Goal: Find specific page/section: Find specific page/section

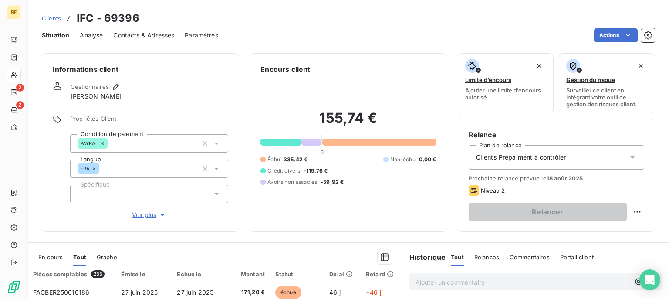
scroll to position [88, 0]
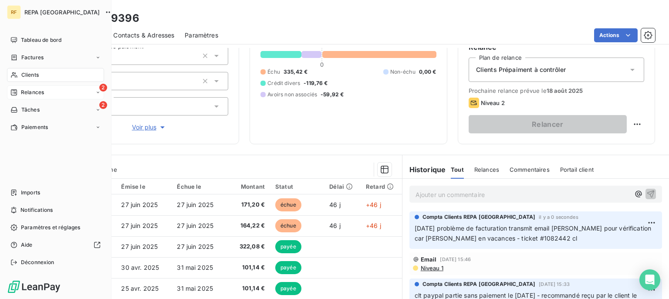
click at [24, 94] on span "Relances" at bounding box center [32, 92] width 23 height 8
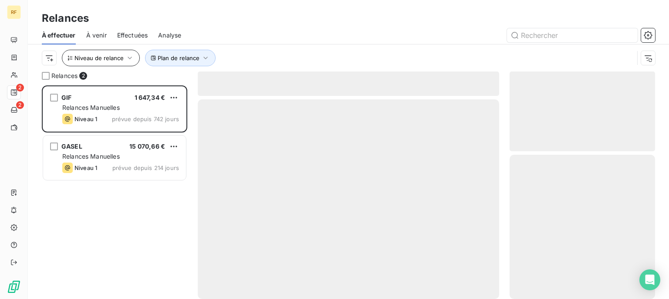
scroll to position [206, 138]
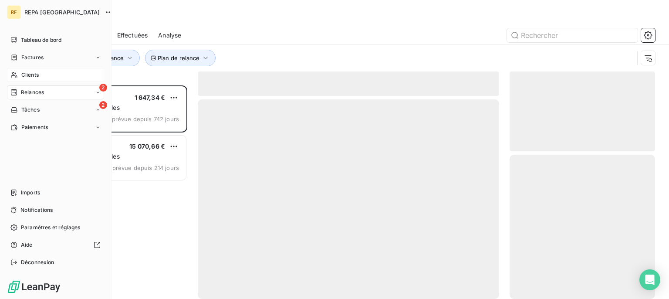
click at [22, 76] on span "Clients" at bounding box center [29, 75] width 17 height 8
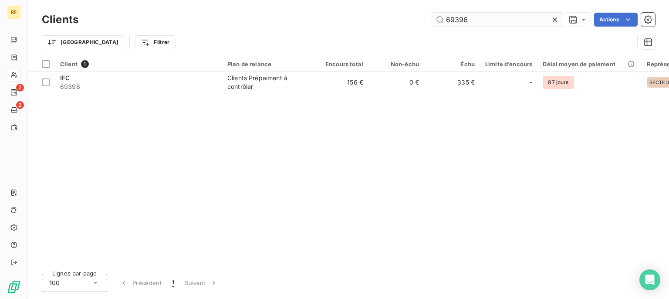
drag, startPoint x: 479, startPoint y: 24, endPoint x: 267, endPoint y: 15, distance: 212.8
click at [432, 15] on input "69396" at bounding box center [497, 20] width 131 height 14
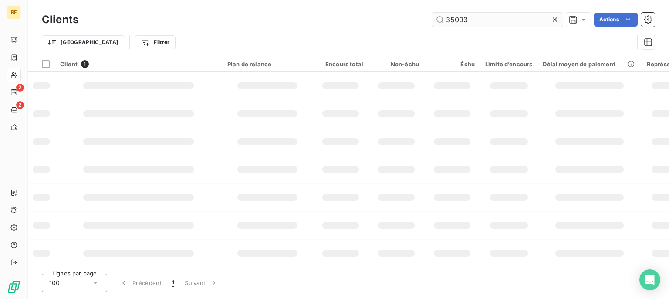
type input "35093"
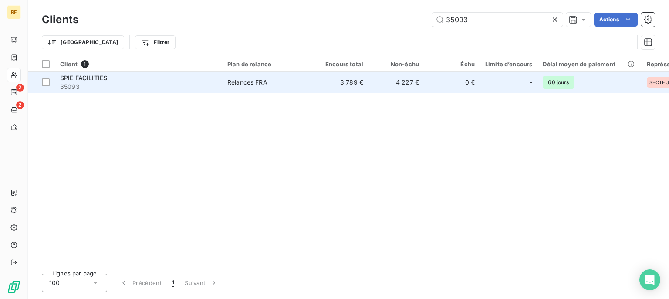
click at [257, 85] on div "Relances FRA" at bounding box center [247, 82] width 40 height 9
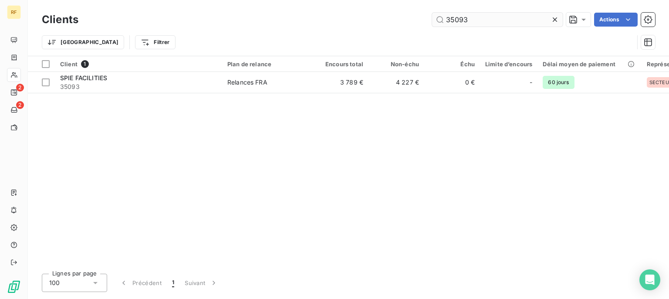
drag, startPoint x: 271, startPoint y: 22, endPoint x: 234, endPoint y: 22, distance: 36.6
click at [432, 22] on input "35093" at bounding box center [497, 20] width 131 height 14
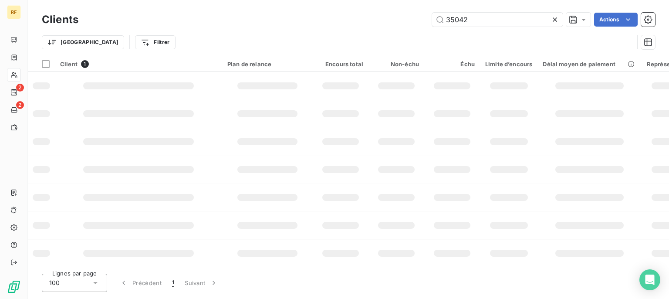
type input "35042"
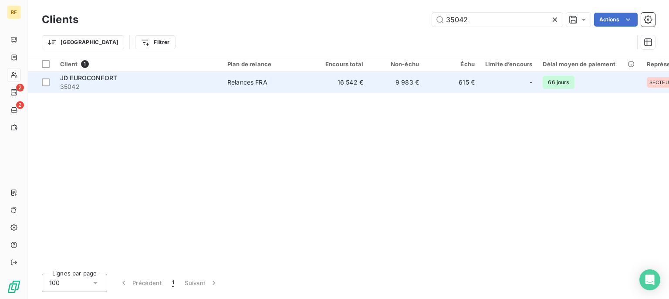
click at [262, 82] on div "Relances FRA" at bounding box center [247, 82] width 40 height 9
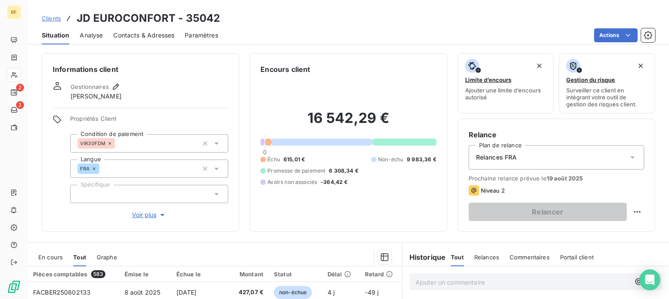
scroll to position [161, 0]
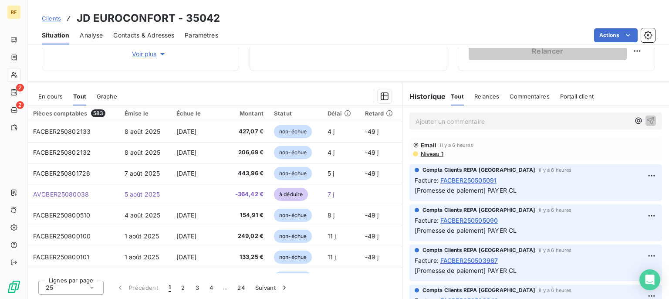
click at [462, 119] on p "Ajouter un commentaire ﻿" at bounding box center [523, 121] width 214 height 11
click at [646, 116] on icon "button" at bounding box center [650, 120] width 9 height 9
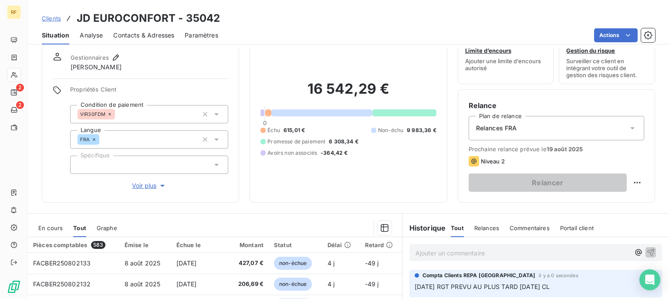
scroll to position [0, 0]
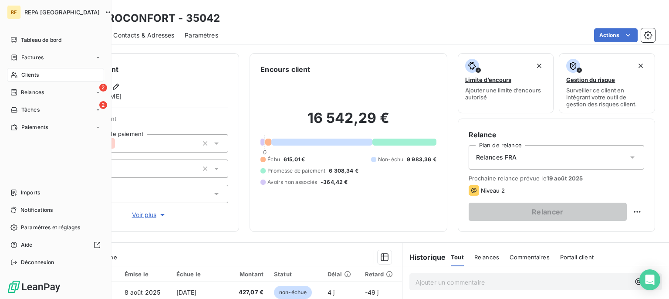
click at [36, 74] on span "Clients" at bounding box center [29, 75] width 17 height 8
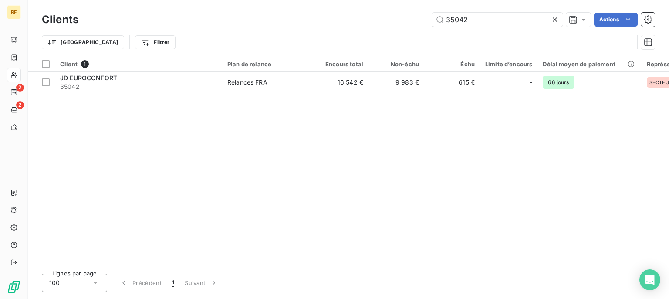
click at [558, 20] on icon at bounding box center [555, 19] width 9 height 9
